Goal: Find specific page/section: Find specific page/section

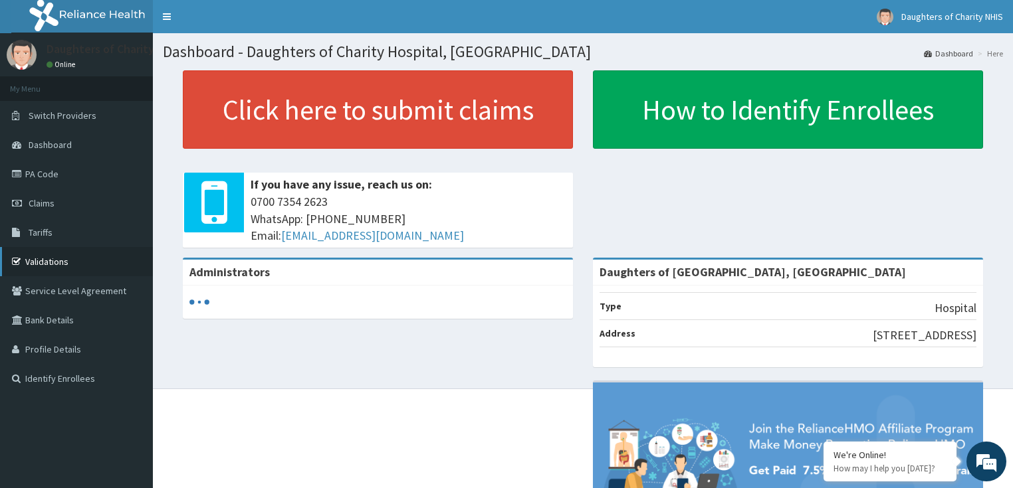
click at [72, 263] on link "Validations" at bounding box center [76, 261] width 153 height 29
click at [48, 257] on link "Validations" at bounding box center [76, 261] width 153 height 29
click at [47, 268] on link "Validations" at bounding box center [76, 261] width 153 height 29
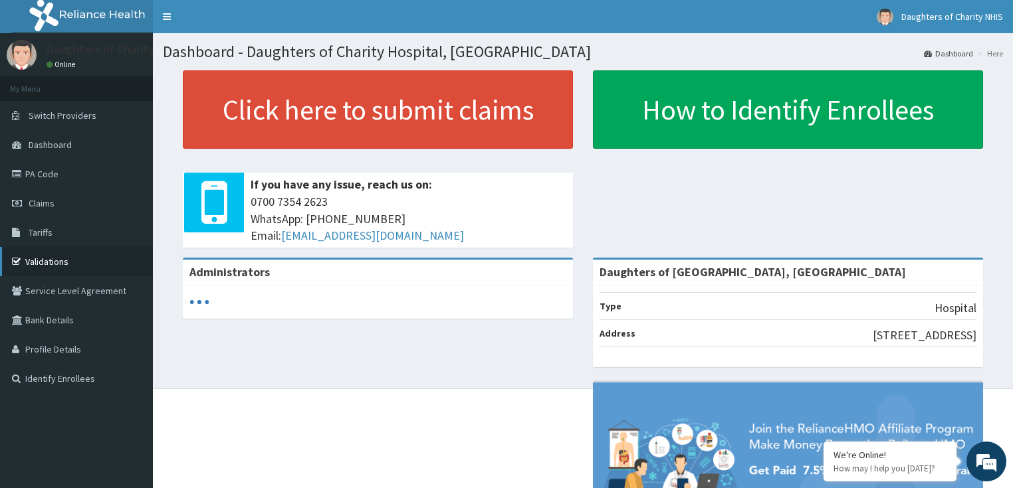
click at [47, 267] on link "Validations" at bounding box center [76, 261] width 153 height 29
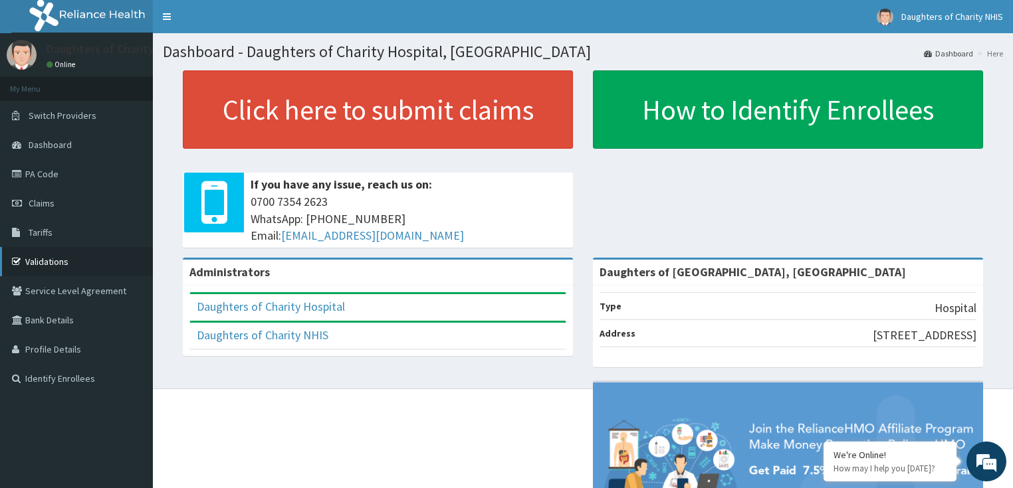
click at [80, 264] on link "Validations" at bounding box center [76, 261] width 153 height 29
